Goal: Transaction & Acquisition: Purchase product/service

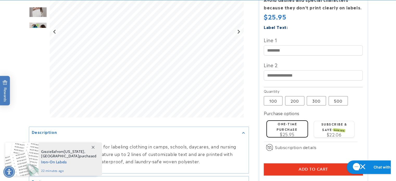
scroll to position [146, 0]
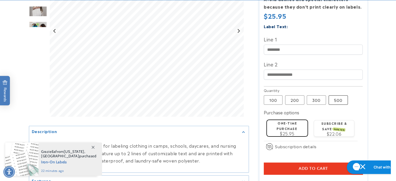
click at [338, 95] on label "500 Variant sold out or unavailable" at bounding box center [338, 99] width 19 height 9
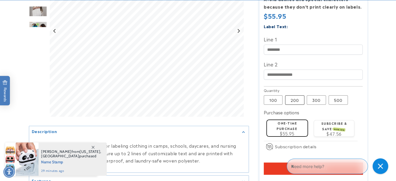
click at [296, 95] on label "200 Variant sold out or unavailable" at bounding box center [294, 99] width 19 height 9
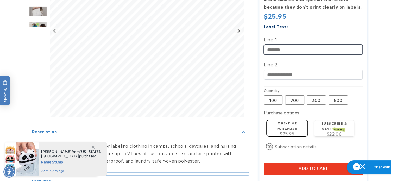
click at [276, 45] on input "Line 1" at bounding box center [313, 50] width 99 height 10
type input "****"
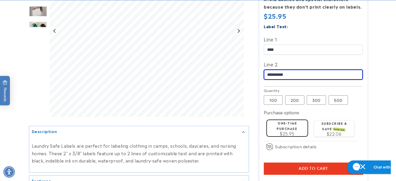
click at [273, 70] on input "**********" at bounding box center [313, 75] width 99 height 10
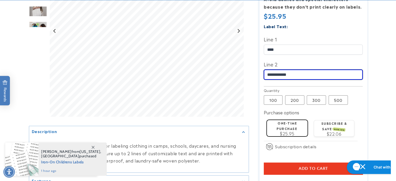
type input "**********"
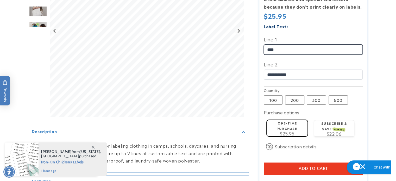
drag, startPoint x: 289, startPoint y: 38, endPoint x: 248, endPoint y: 43, distance: 41.9
click at [248, 43] on div at bounding box center [198, 66] width 338 height 301
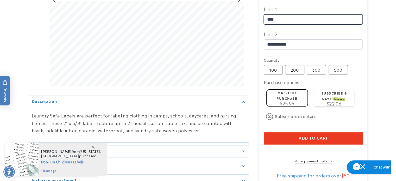
scroll to position [177, 0]
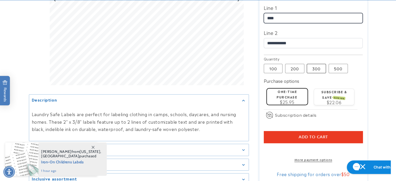
type input "****"
click at [313, 64] on label "300 Variant sold out or unavailable" at bounding box center [316, 68] width 19 height 9
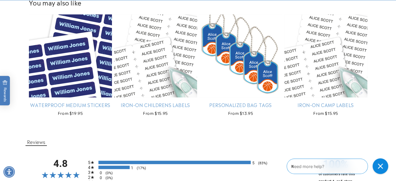
scroll to position [376, 0]
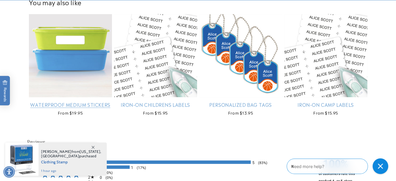
click at [93, 102] on link "Waterproof Medium Stickers" at bounding box center [70, 105] width 83 height 6
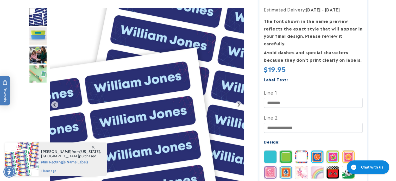
scroll to position [103, 0]
click at [38, 39] on img "Go to slide 2" at bounding box center [38, 36] width 18 height 18
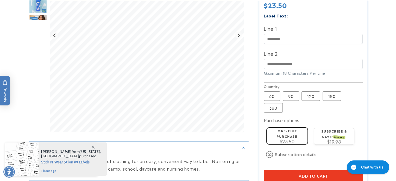
scroll to position [170, 0]
click at [276, 103] on label "360 Variant sold out or unavailable" at bounding box center [273, 107] width 19 height 9
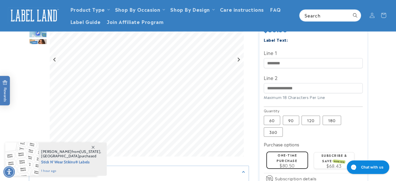
scroll to position [139, 0]
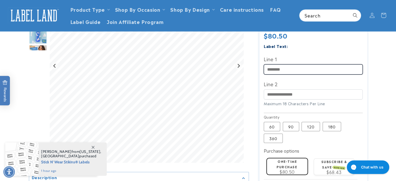
click at [283, 64] on input "Line 1" at bounding box center [313, 69] width 99 height 10
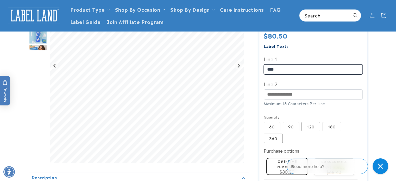
type input "****"
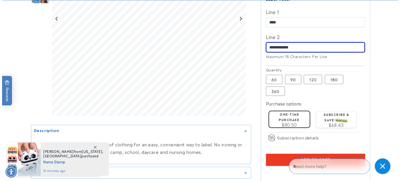
scroll to position [216, 0]
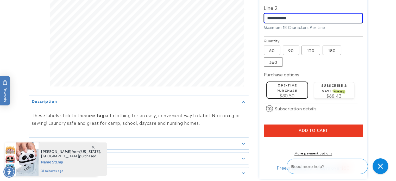
type input "**********"
click at [327, 128] on span "Add to cart" at bounding box center [313, 130] width 29 height 5
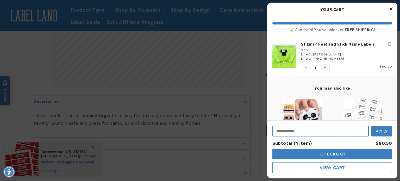
click at [286, 131] on input "Input Discount" at bounding box center [320, 131] width 96 height 11
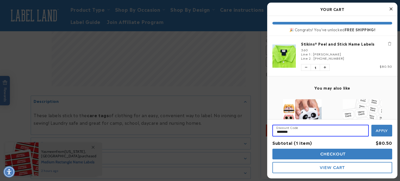
drag, startPoint x: 294, startPoint y: 128, endPoint x: 243, endPoint y: 122, distance: 50.6
type input "**********"
click at [381, 131] on span "Apply" at bounding box center [382, 130] width 12 height 5
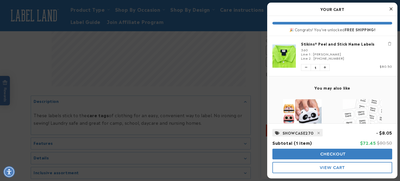
click at [321, 154] on span "Checkout" at bounding box center [332, 154] width 27 height 5
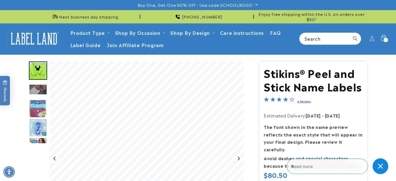
click at [387, 38] on icon at bounding box center [383, 39] width 12 height 12
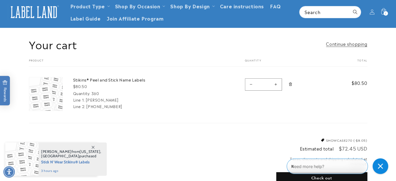
scroll to position [31, 0]
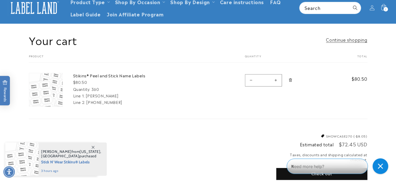
click at [93, 147] on icon at bounding box center [93, 147] width 3 height 3
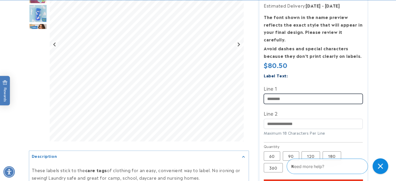
click at [282, 94] on input "Line 1" at bounding box center [313, 99] width 99 height 10
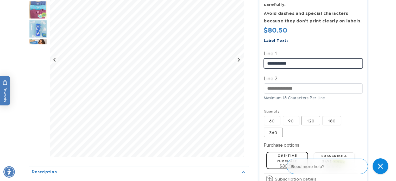
scroll to position [150, 0]
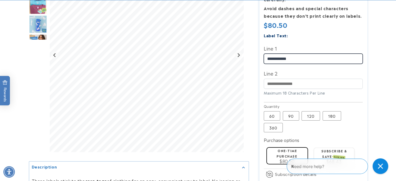
type input "**********"
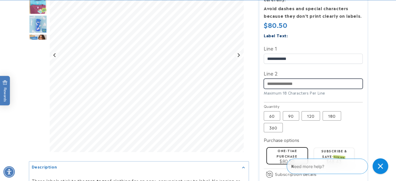
click at [283, 79] on input "Line 2" at bounding box center [313, 84] width 99 height 10
type input "**********"
click at [312, 111] on label "120 Variant sold out or unavailable" at bounding box center [310, 115] width 18 height 9
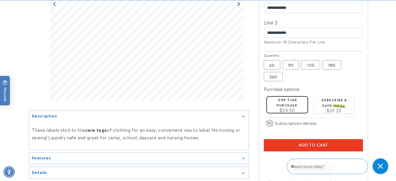
scroll to position [201, 0]
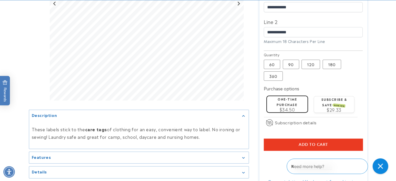
click at [308, 142] on span "Add to cart" at bounding box center [313, 144] width 29 height 5
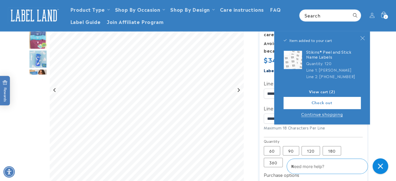
scroll to position [114, 0]
click at [365, 39] on span "Close" at bounding box center [362, 38] width 5 height 5
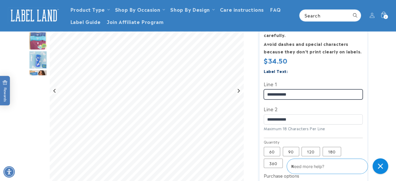
drag, startPoint x: 285, startPoint y: 88, endPoint x: 253, endPoint y: 87, distance: 32.3
click at [253, 87] on div "Stikins® Peel and Stick Name Labels Stikins® Peel and Stick Name Labels 4 Revie…" at bounding box center [308, 113] width 118 height 333
type input "**********"
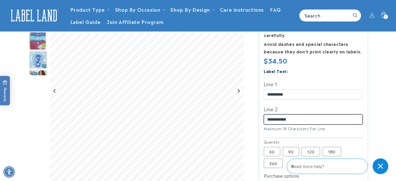
drag, startPoint x: 275, startPoint y: 114, endPoint x: 250, endPoint y: 113, distance: 25.0
click at [250, 113] on div "Stikins® Peel and Stick Name Labels Stikins® Peel and Stick Name Labels 4 Revie…" at bounding box center [308, 113] width 118 height 333
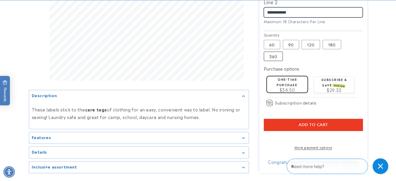
scroll to position [222, 0]
type input "**********"
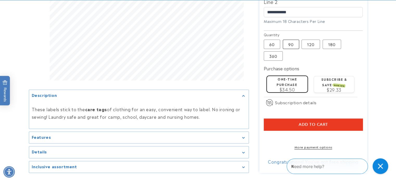
click at [291, 40] on label "90 Variant sold out or unavailable" at bounding box center [291, 44] width 16 height 9
click at [314, 40] on label "120 Variant sold out or unavailable" at bounding box center [310, 44] width 18 height 9
click at [290, 40] on label "90 Variant sold out or unavailable" at bounding box center [291, 44] width 16 height 9
click at [276, 40] on label "60 Variant sold out or unavailable" at bounding box center [272, 44] width 16 height 9
click at [294, 40] on label "90 Variant sold out or unavailable" at bounding box center [291, 44] width 16 height 9
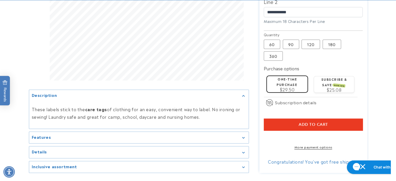
click at [312, 122] on span "Add to cart" at bounding box center [313, 124] width 29 height 5
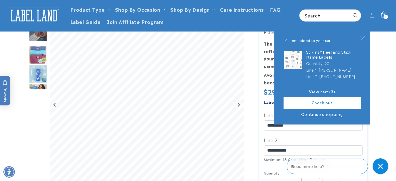
scroll to position [79, 0]
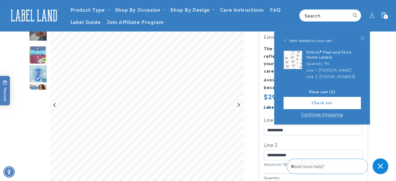
click at [364, 40] on icon "Close" at bounding box center [362, 38] width 5 height 5
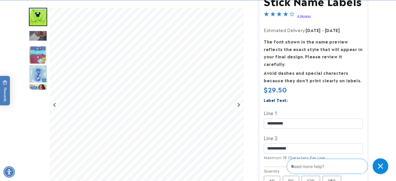
scroll to position [86, 0]
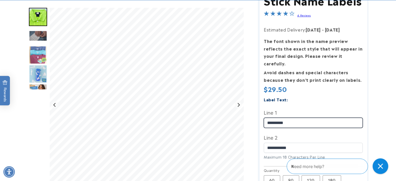
click at [217, 113] on div at bounding box center [198, 142] width 338 height 333
type input "**********"
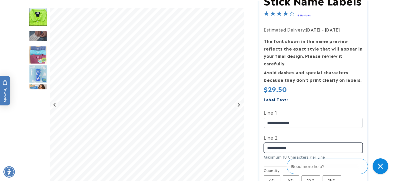
drag, startPoint x: 300, startPoint y: 137, endPoint x: 256, endPoint y: 136, distance: 44.0
click at [256, 136] on div "Stikins® Peel and Stick Name Labels Stikins® Peel and Stick Name Labels 4 Revie…" at bounding box center [308, 142] width 118 height 333
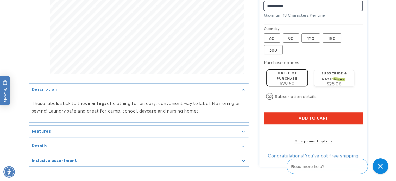
scroll to position [229, 0]
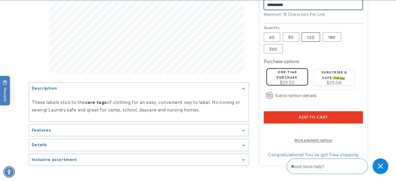
type input "**********"
click at [310, 32] on label "120 Variant sold out or unavailable" at bounding box center [310, 36] width 18 height 9
click at [317, 115] on span "Add to cart" at bounding box center [313, 117] width 29 height 5
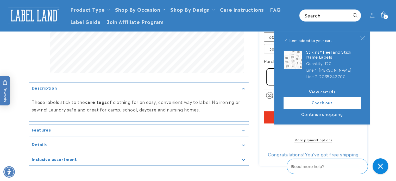
click at [358, 40] on button "Close" at bounding box center [362, 38] width 11 height 11
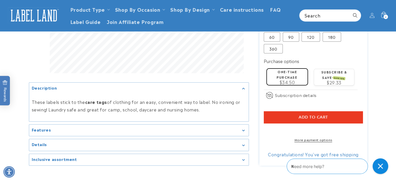
click at [390, 12] on header "Product Type Product Type Clothing Labels Clothing Stamps Logo Decals Multi-Use…" at bounding box center [198, 15] width 396 height 31
click at [385, 15] on span "4" at bounding box center [386, 17] width 2 height 4
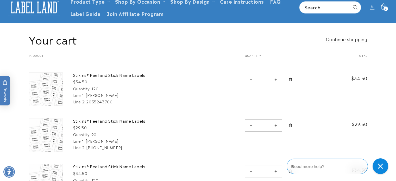
scroll to position [36, 0]
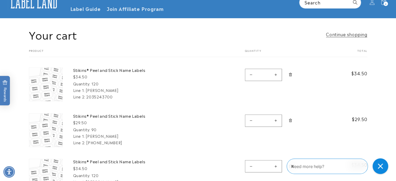
click at [60, 132] on img at bounding box center [45, 129] width 33 height 33
click at [101, 115] on link "Stikins® Peel and Stick Name Labels" at bounding box center [112, 115] width 78 height 5
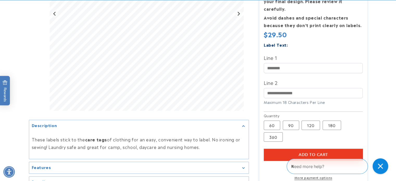
scroll to position [149, 0]
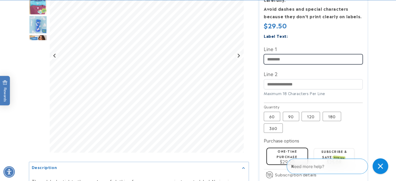
click at [270, 56] on input "Line 1" at bounding box center [313, 59] width 99 height 10
type input "**********"
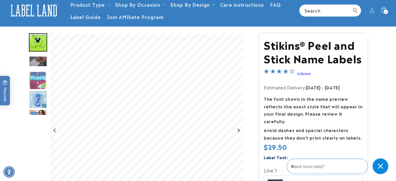
scroll to position [0, 0]
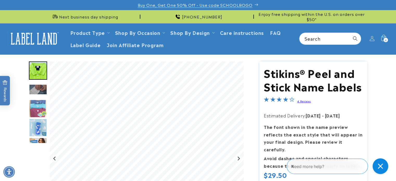
type input "**********"
click at [382, 38] on icon at bounding box center [383, 39] width 12 height 12
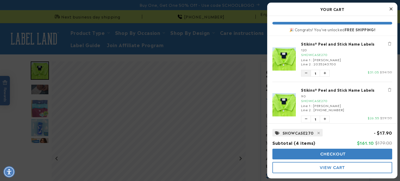
click at [306, 72] on icon "Decrease quantity of Stikins® Peel and Stick Name Labels" at bounding box center [306, 73] width 2 height 3
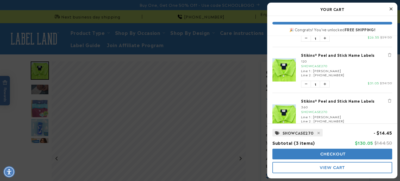
scroll to position [35, 0]
click at [306, 82] on icon "Decrease quantity of Stikins® Peel and Stick Name Labels" at bounding box center [306, 83] width 2 height 3
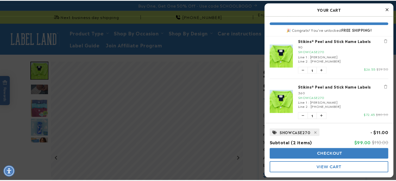
scroll to position [0, 0]
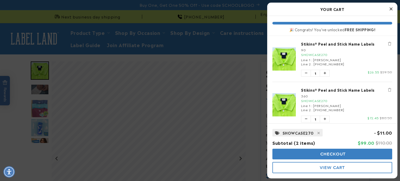
click at [349, 87] on link "Stikins® Peel and Stick Name Labels" at bounding box center [346, 89] width 91 height 5
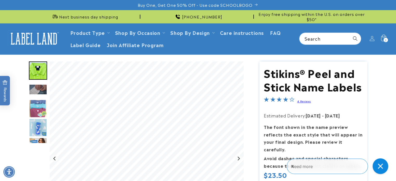
click at [385, 38] on span "2" at bounding box center [386, 40] width 2 height 4
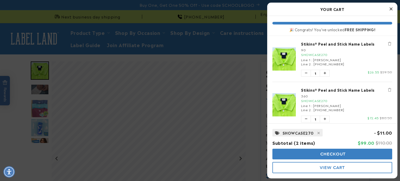
click at [281, 60] on img "product" at bounding box center [283, 58] width 23 height 23
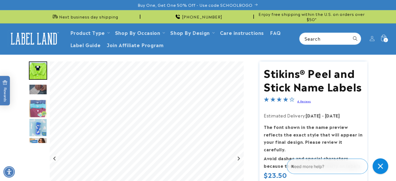
click at [383, 38] on div "2 2 items" at bounding box center [385, 40] width 4 height 4
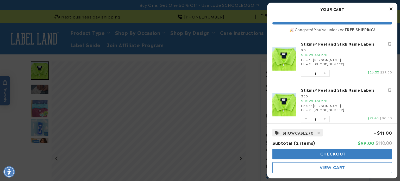
click at [158, 44] on div at bounding box center [200, 90] width 400 height 181
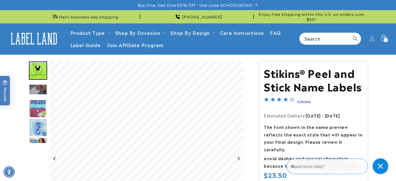
click at [382, 40] on icon at bounding box center [383, 39] width 12 height 12
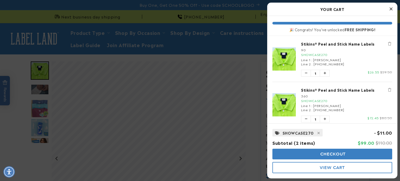
click at [365, 48] on div "90" at bounding box center [346, 50] width 91 height 4
